Goal: Transaction & Acquisition: Obtain resource

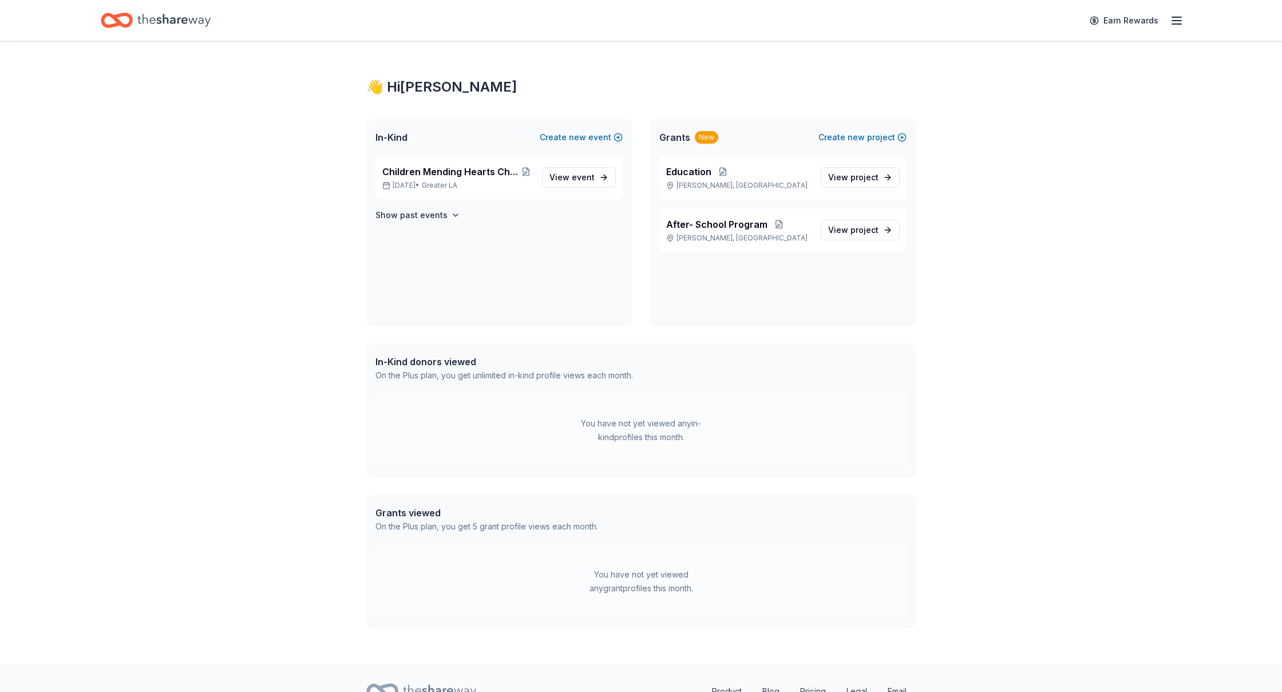
click at [1175, 21] on line "button" at bounding box center [1176, 21] width 9 height 0
click at [1073, 96] on div "Account" at bounding box center [1097, 103] width 152 height 14
click at [846, 175] on span "View project" at bounding box center [853, 178] width 50 height 14
click at [743, 231] on div "After- School Program Florence-Graham, CA" at bounding box center [738, 229] width 145 height 25
click at [738, 228] on span "After- School Program" at bounding box center [716, 224] width 101 height 14
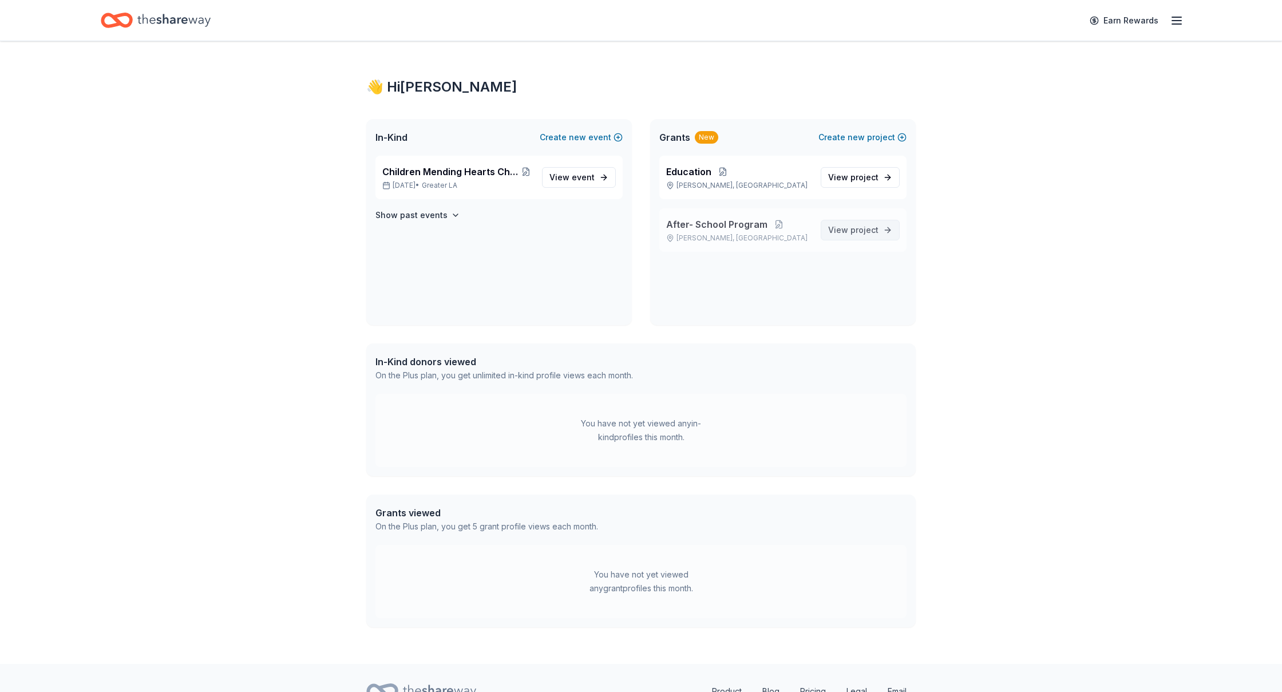
click at [851, 228] on span "project" at bounding box center [864, 230] width 28 height 10
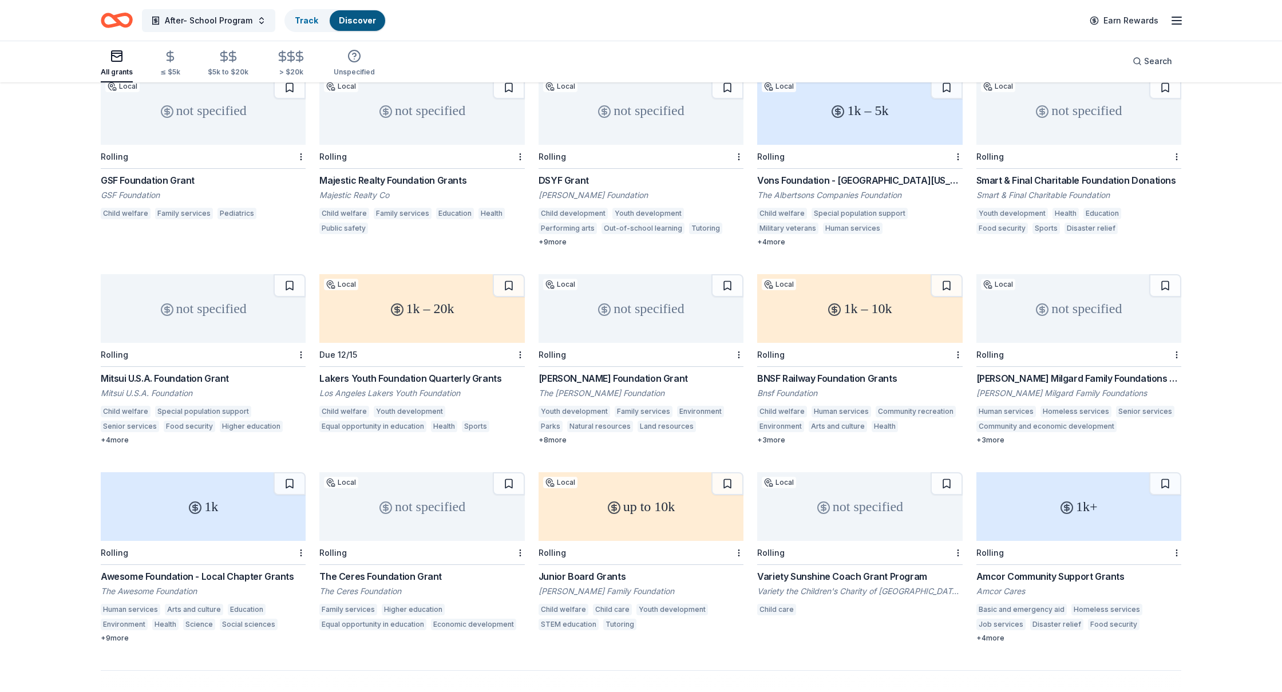
scroll to position [336, 0]
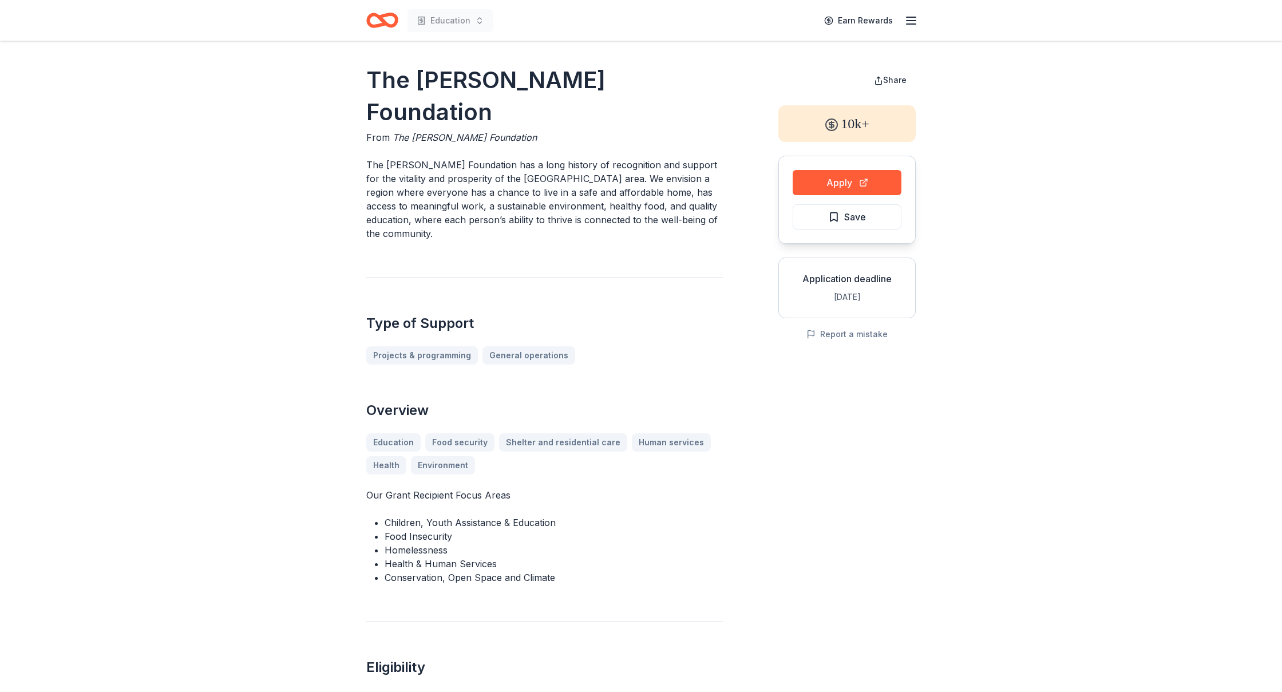
click at [918, 22] on div "Education Earn Rewards" at bounding box center [641, 20] width 586 height 41
click at [916, 22] on icon "button" at bounding box center [911, 21] width 14 height 14
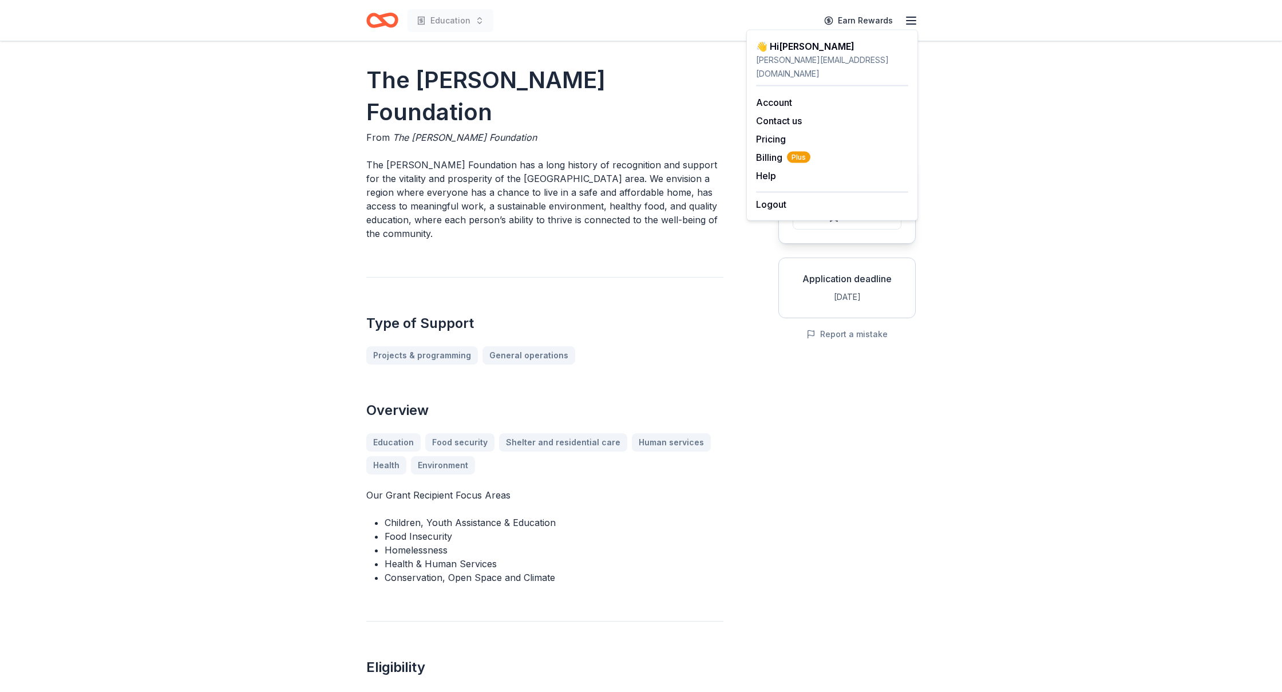
click at [380, 21] on icon "Home" at bounding box center [382, 20] width 32 height 27
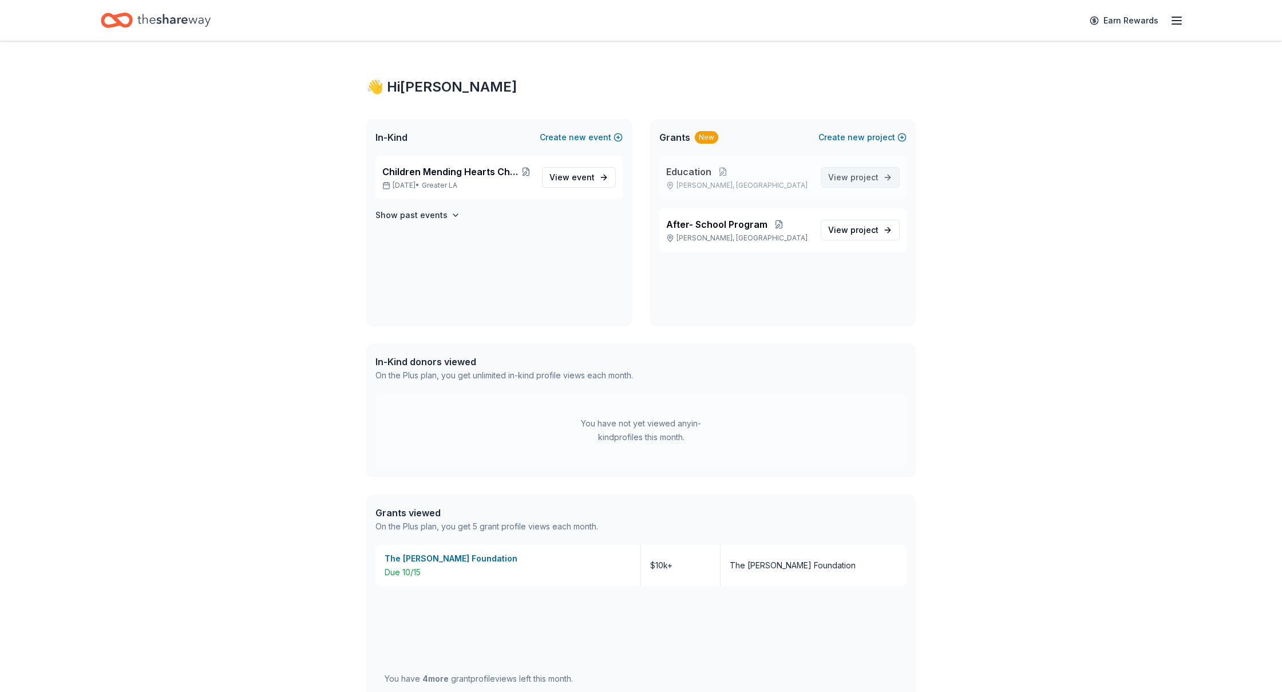
click at [853, 180] on span "project" at bounding box center [864, 177] width 28 height 10
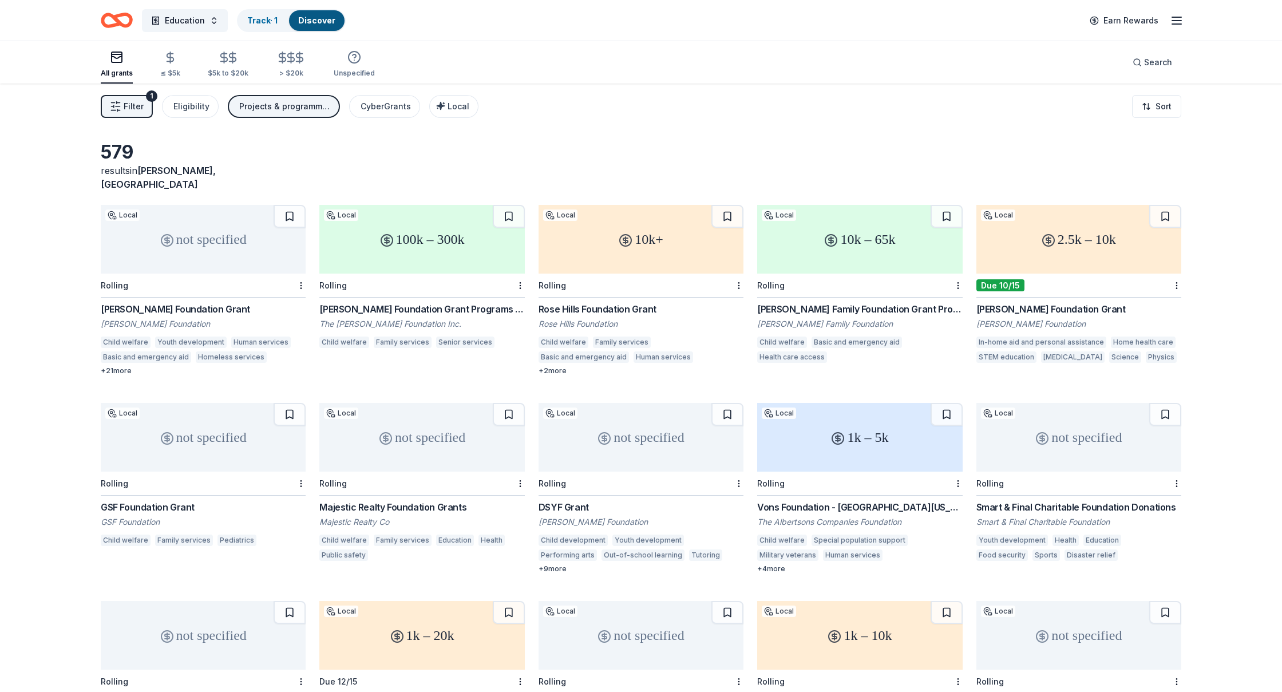
click at [816, 500] on div "Vons Foundation - [GEOGRAPHIC_DATA][US_STATE]" at bounding box center [859, 507] width 205 height 14
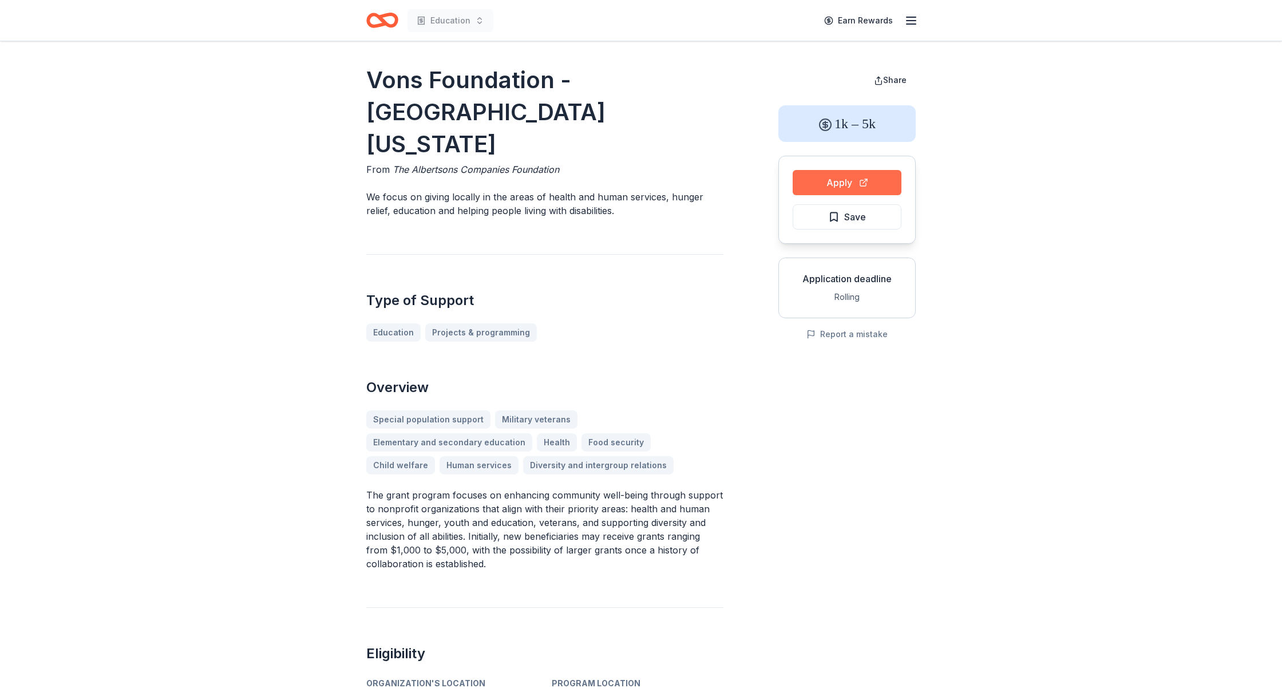
click at [821, 188] on button "Apply" at bounding box center [846, 182] width 109 height 25
